Goal: Task Accomplishment & Management: Manage account settings

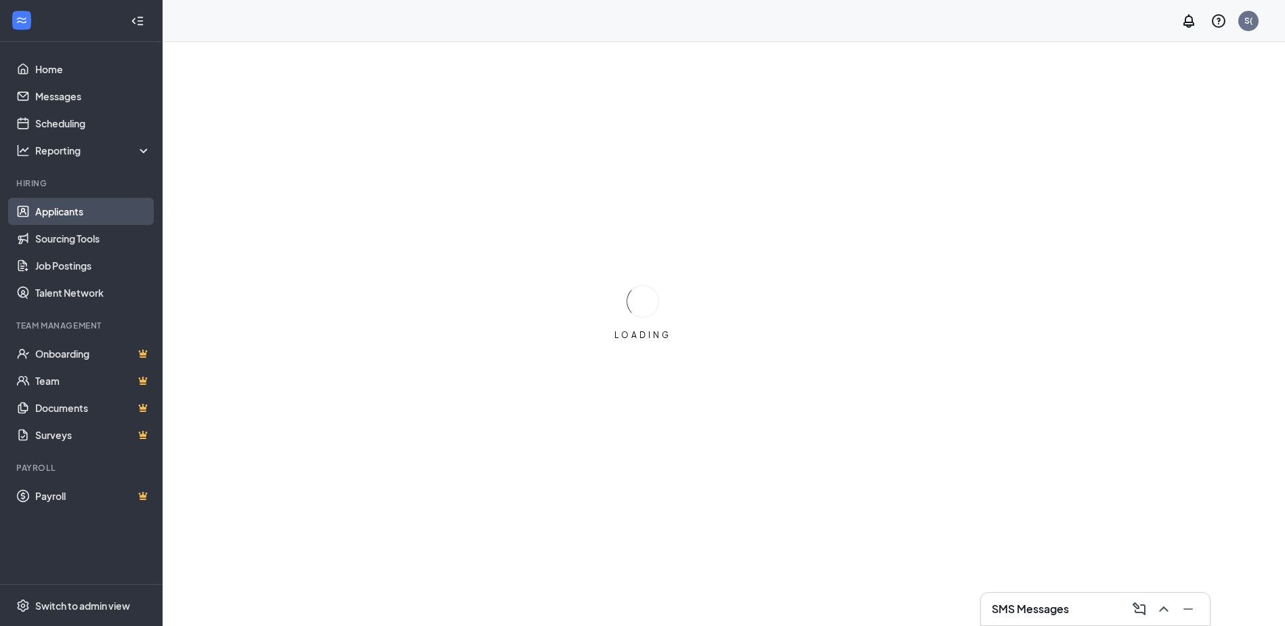
click at [51, 210] on link "Applicants" at bounding box center [93, 211] width 116 height 27
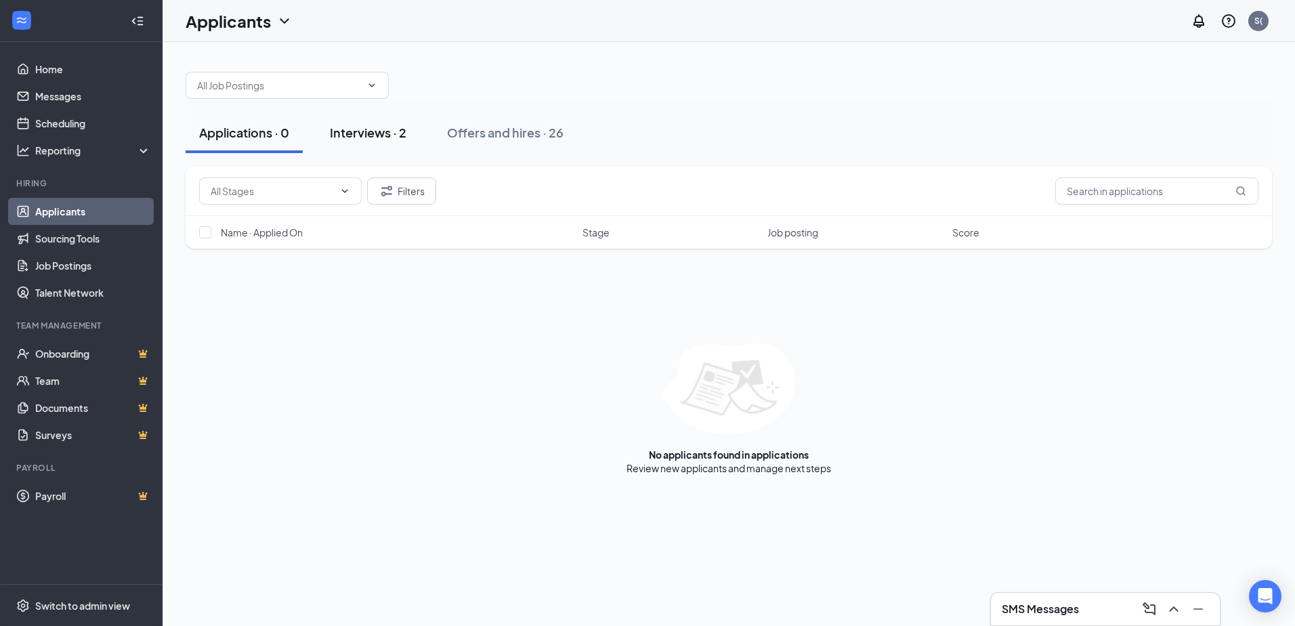
click at [370, 130] on div "Interviews · 2" at bounding box center [368, 132] width 77 height 17
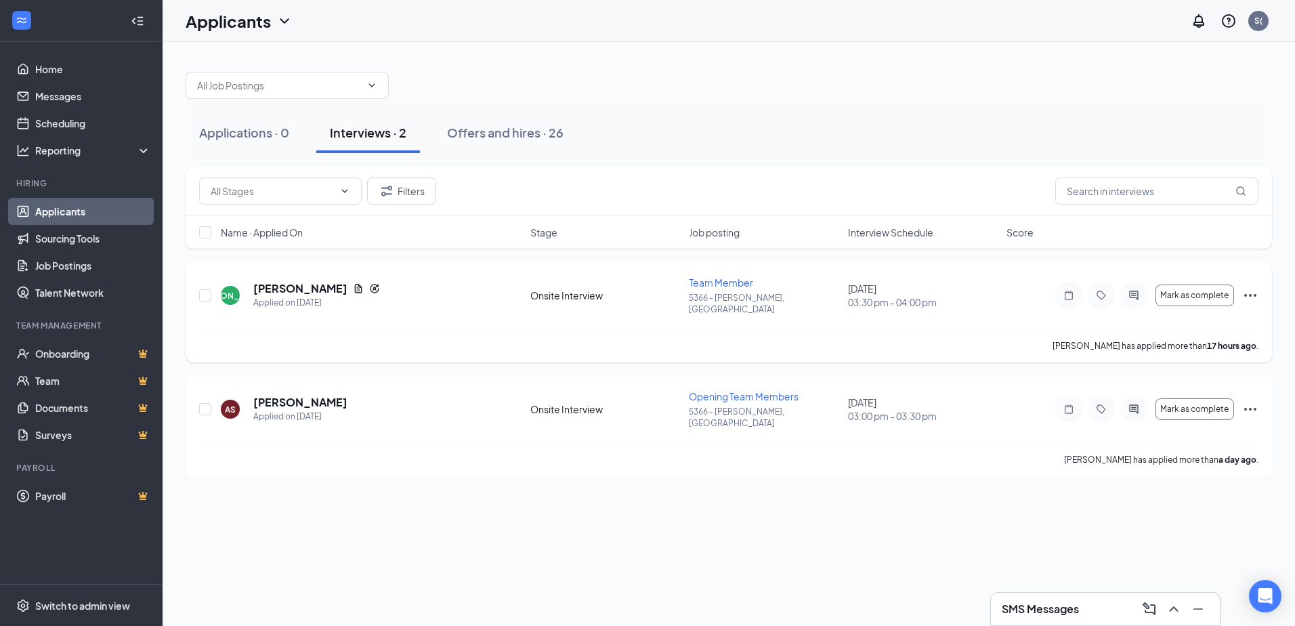
click at [1256, 288] on icon "Ellipses" at bounding box center [1250, 295] width 16 height 16
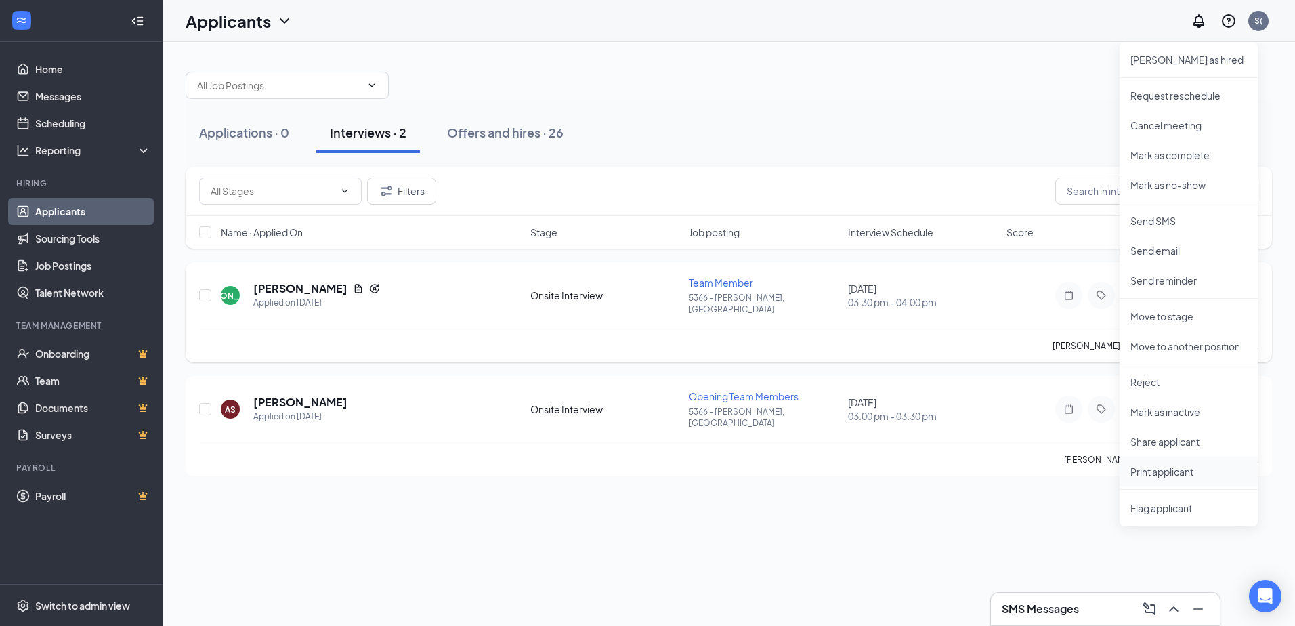
click at [1148, 467] on p "Print applicant" at bounding box center [1188, 472] width 117 height 14
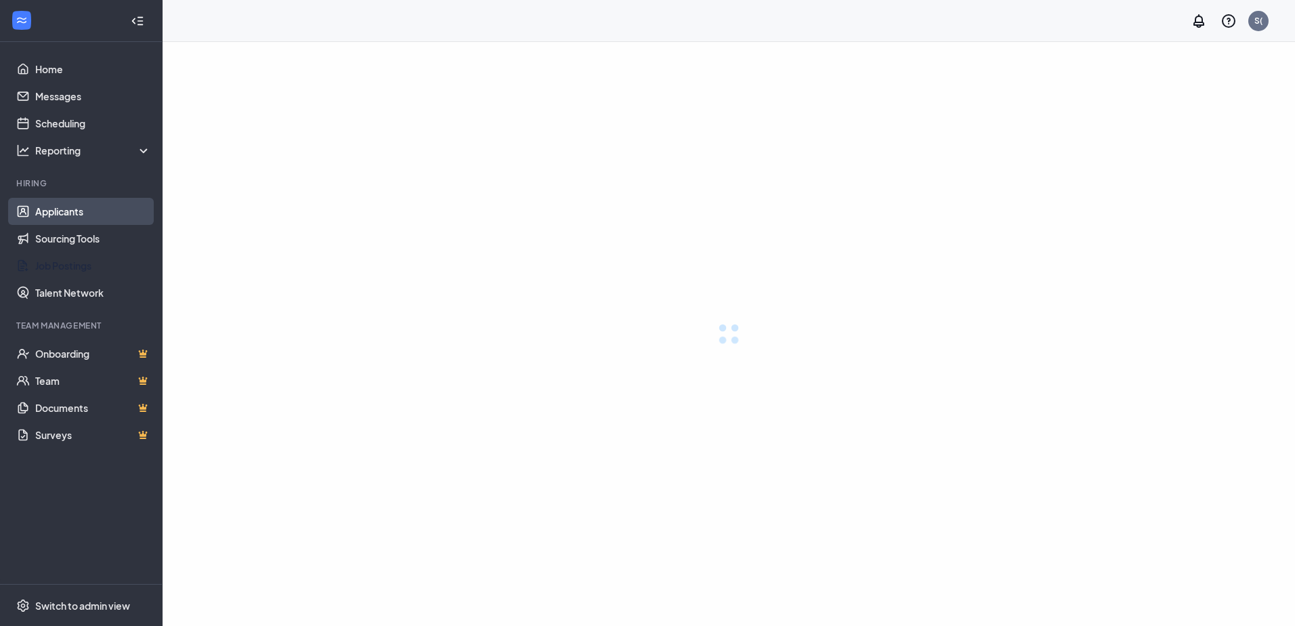
click at [58, 208] on link "Applicants" at bounding box center [93, 211] width 116 height 27
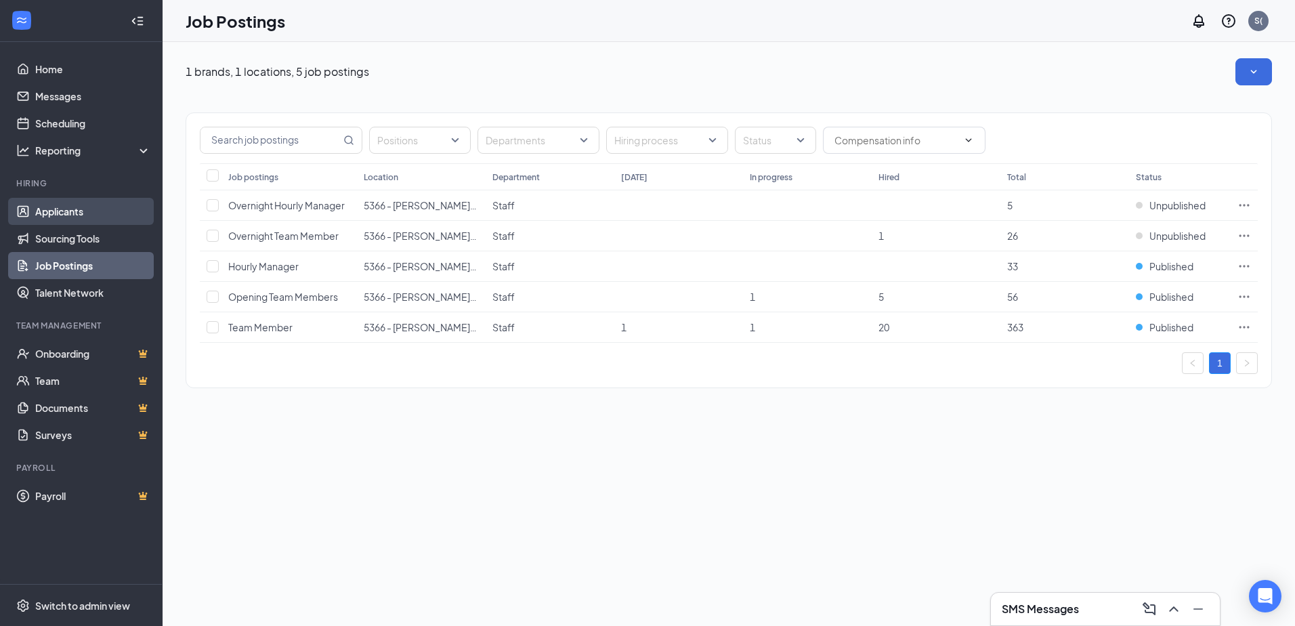
click at [74, 208] on link "Applicants" at bounding box center [93, 211] width 116 height 27
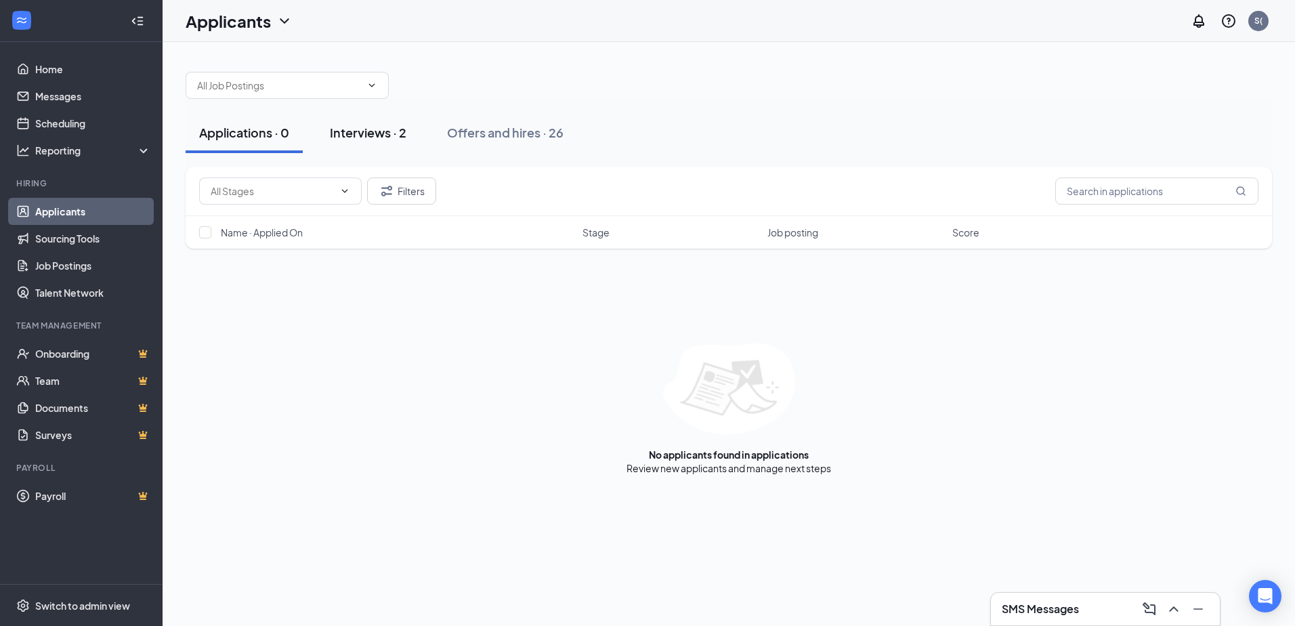
click at [375, 136] on div "Interviews · 2" at bounding box center [368, 132] width 77 height 17
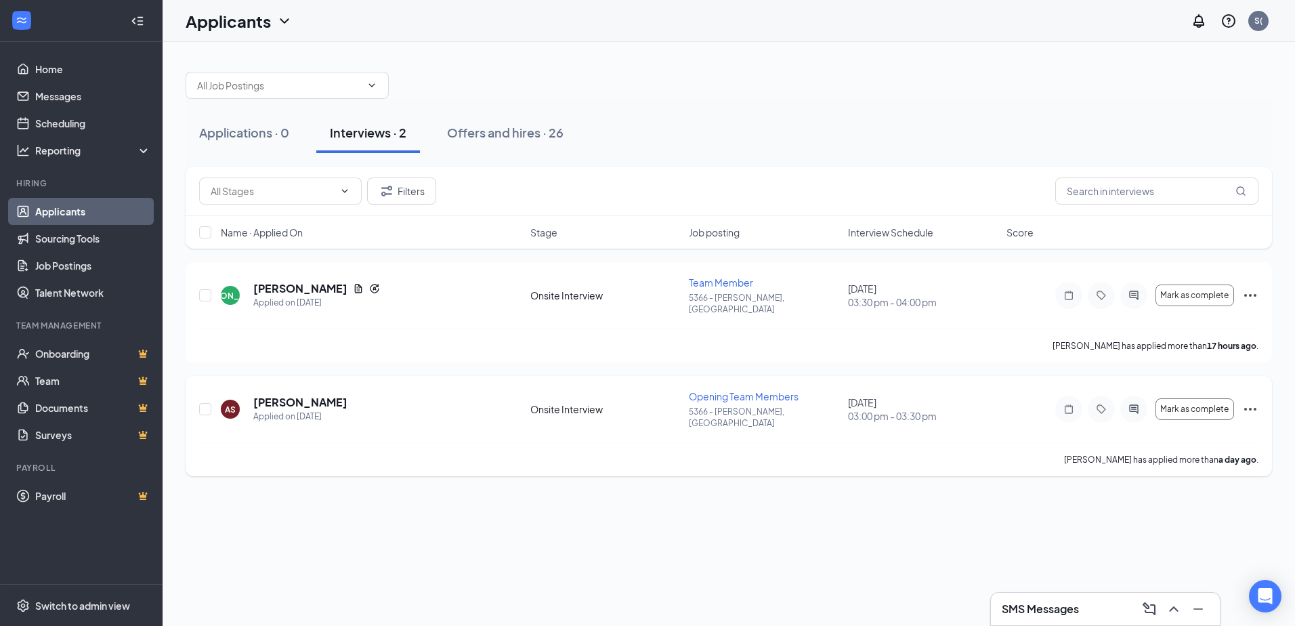
click at [1250, 408] on icon "Ellipses" at bounding box center [1250, 409] width 12 height 3
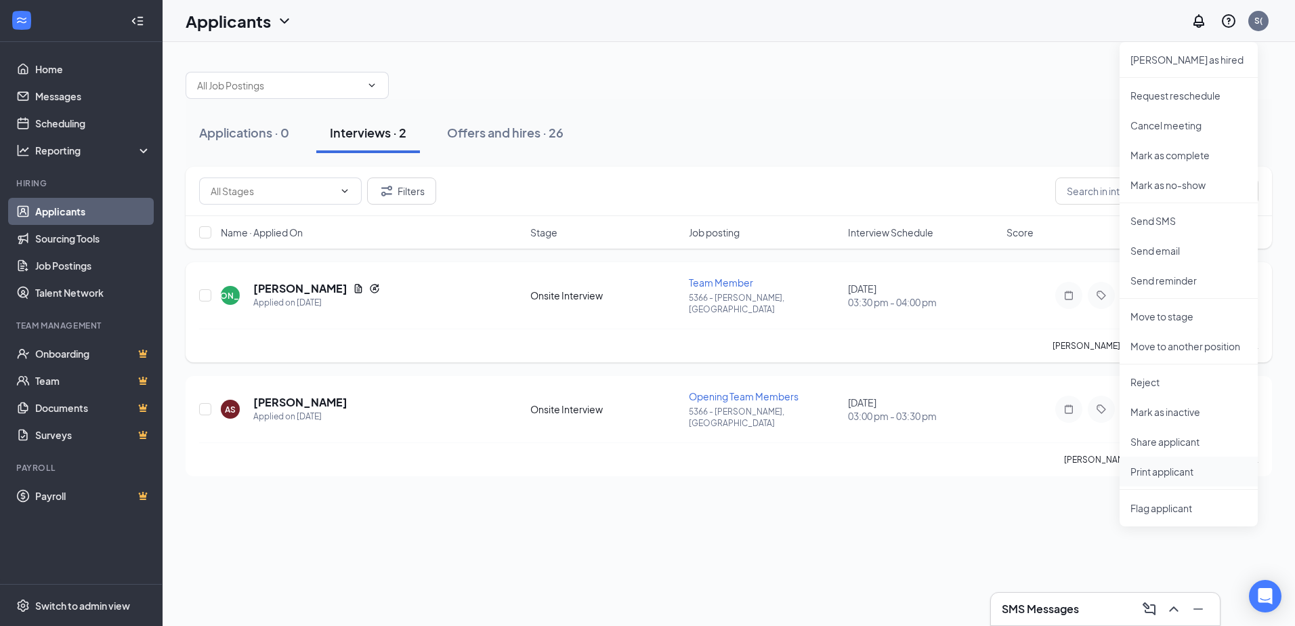
click at [1149, 471] on p "Print applicant" at bounding box center [1188, 472] width 117 height 14
